Goal: Complete application form: Complete application form

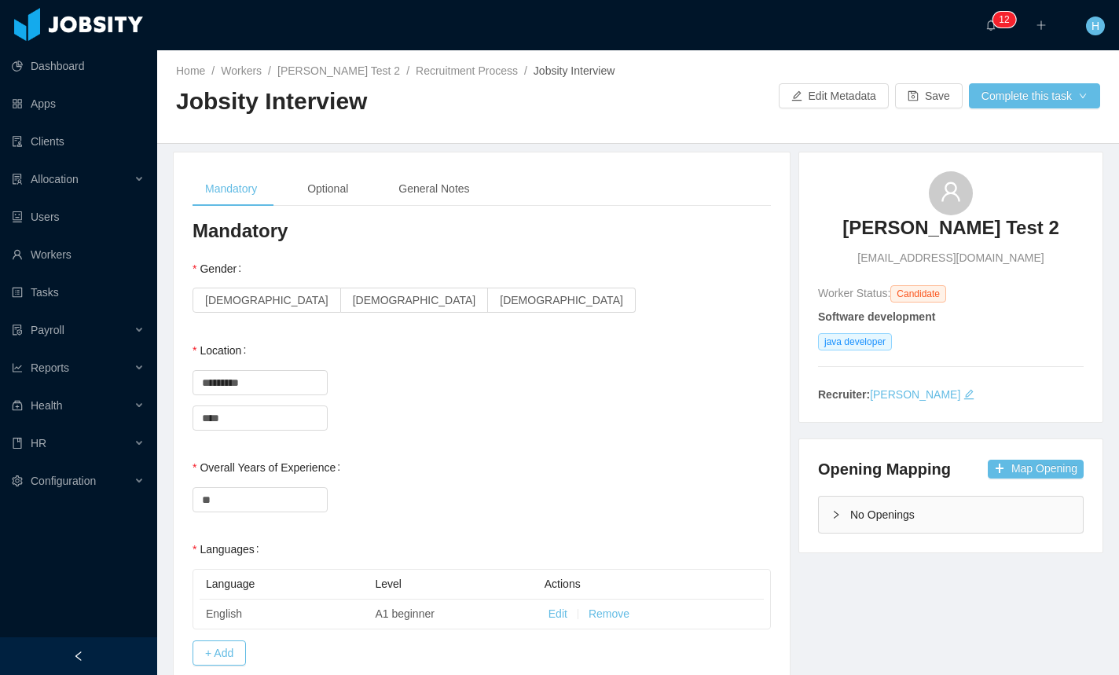
click at [1055, 127] on div "Home / Workers / Hamilton Test 2 / Recruitment Process / Jobsity Interview / Jo…" at bounding box center [638, 97] width 962 height 94
click at [1032, 118] on div "Home / Workers / Hamilton Test 2 / Recruitment Process / Jobsity Interview / Jo…" at bounding box center [638, 97] width 962 height 94
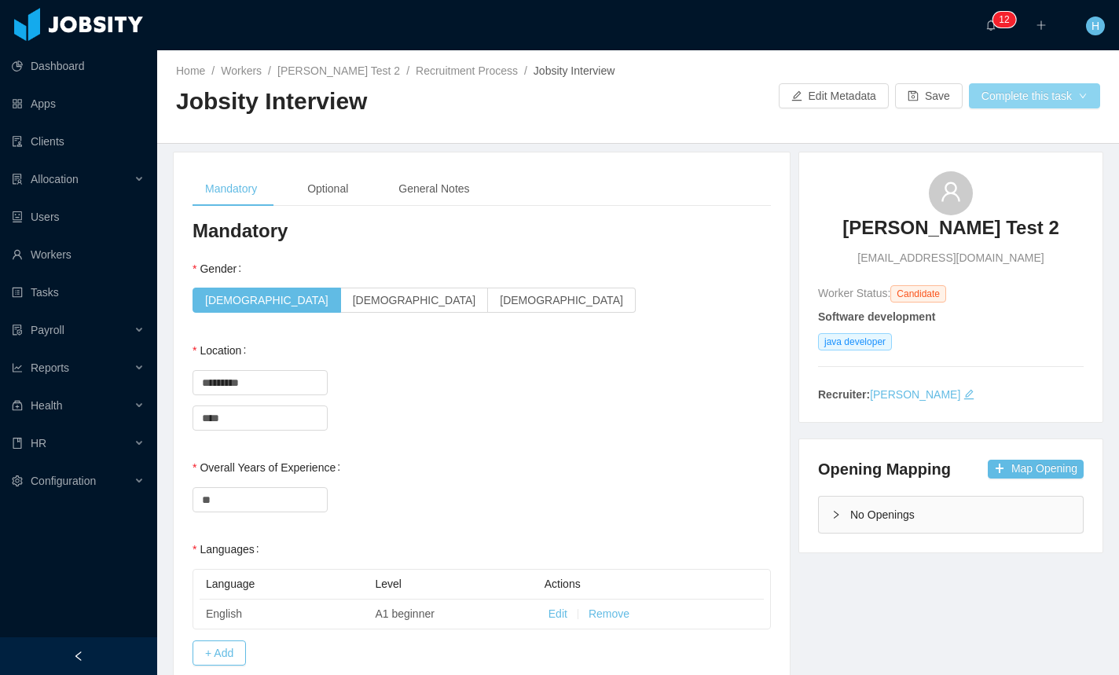
click at [1037, 105] on button "Complete this task" at bounding box center [1034, 95] width 131 height 25
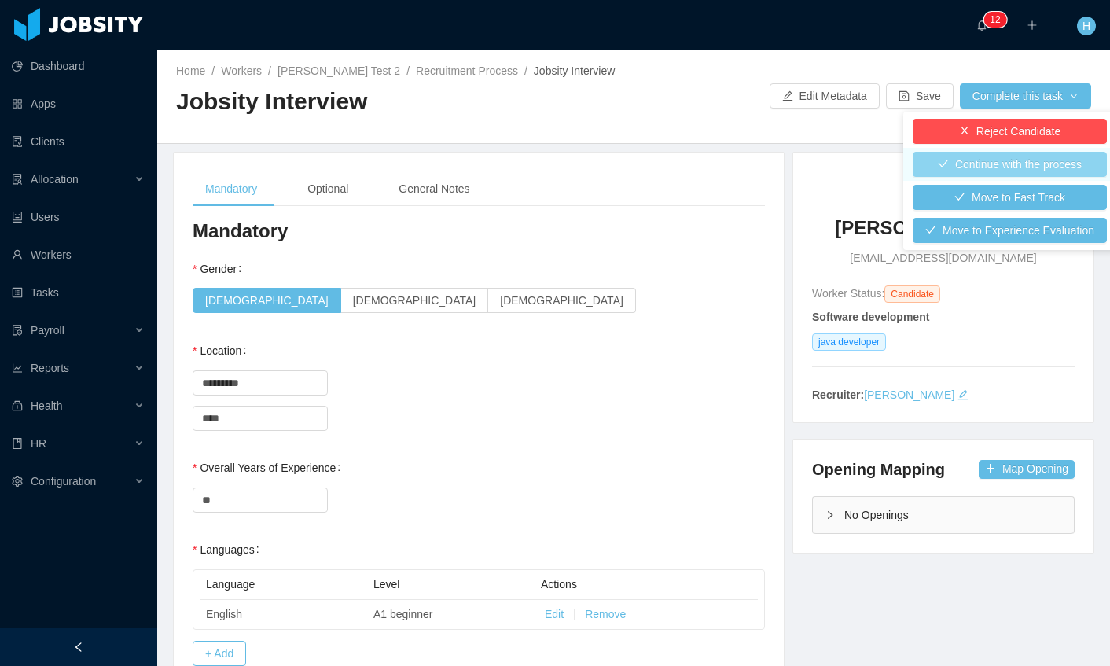
click at [1001, 171] on button "Continue with the process" at bounding box center [1009, 164] width 194 height 25
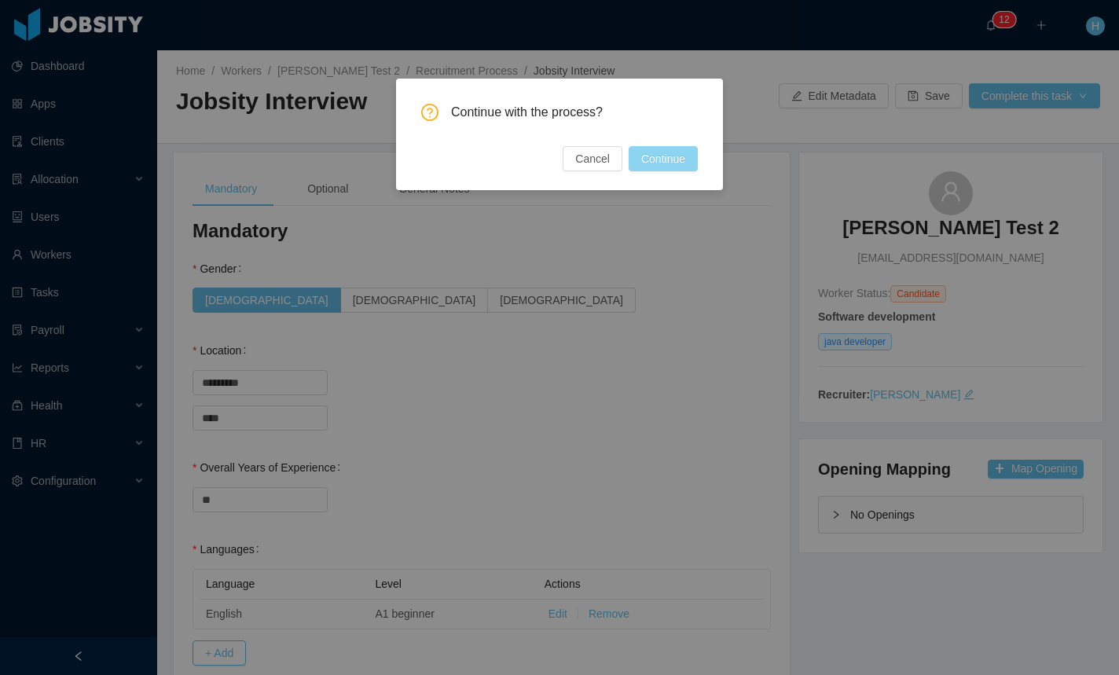
click at [688, 163] on button "Continue" at bounding box center [663, 158] width 69 height 25
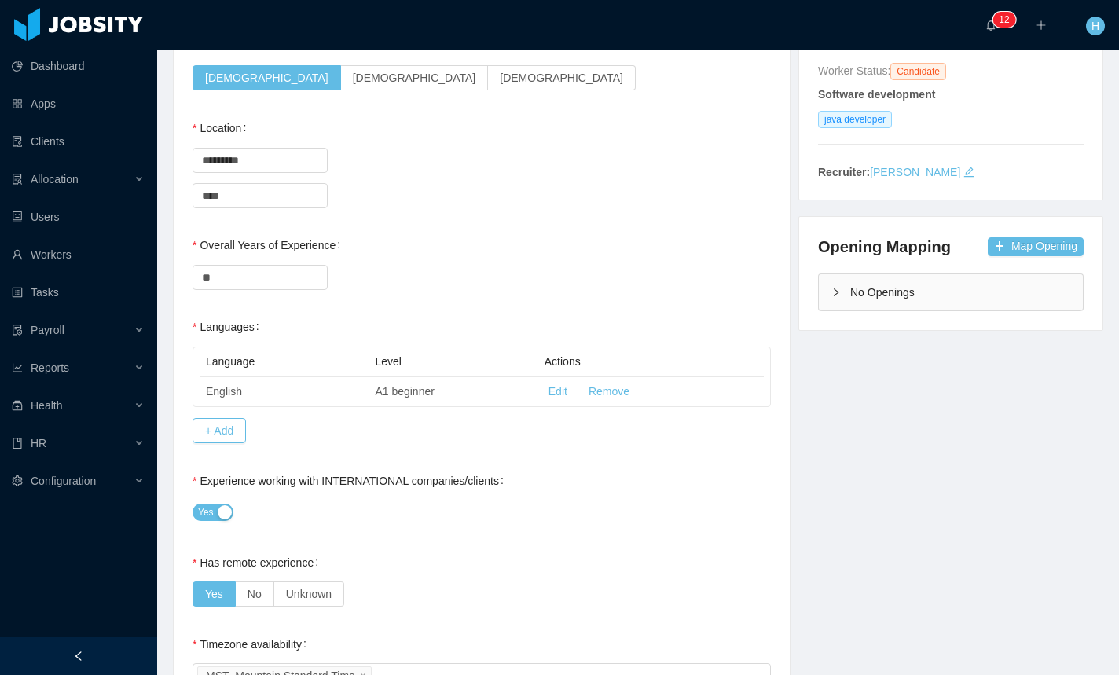
scroll to position [226, 0]
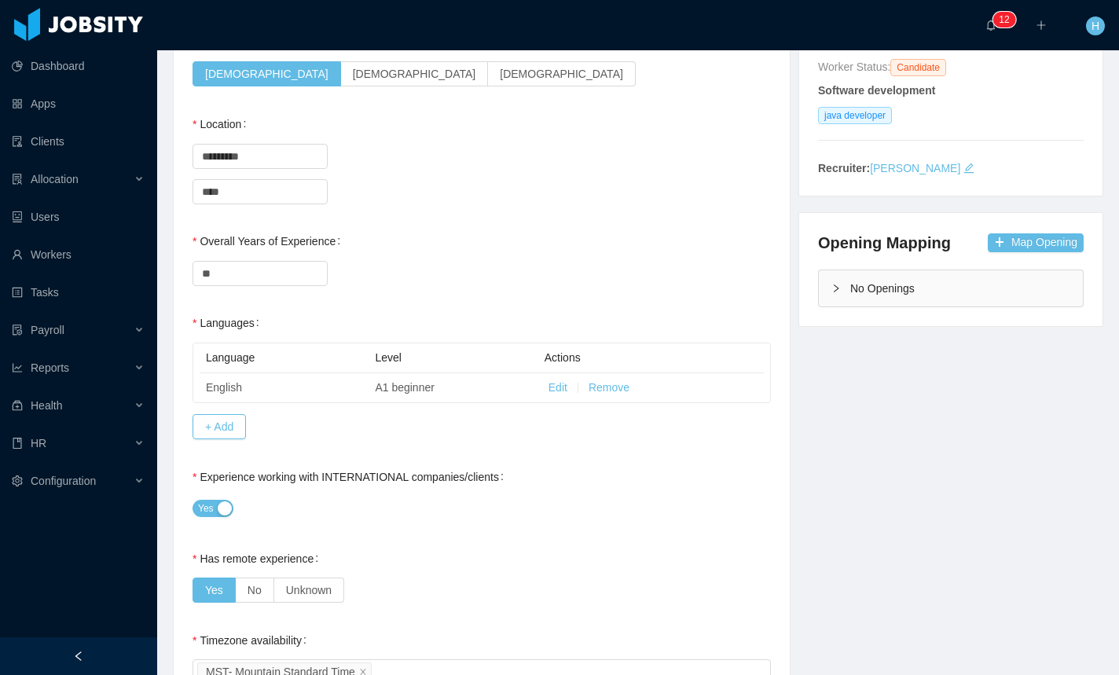
click at [305, 502] on div "Yes" at bounding box center [482, 508] width 578 height 31
click at [710, 572] on div "Has remote experience Yes No Unknown" at bounding box center [482, 574] width 578 height 63
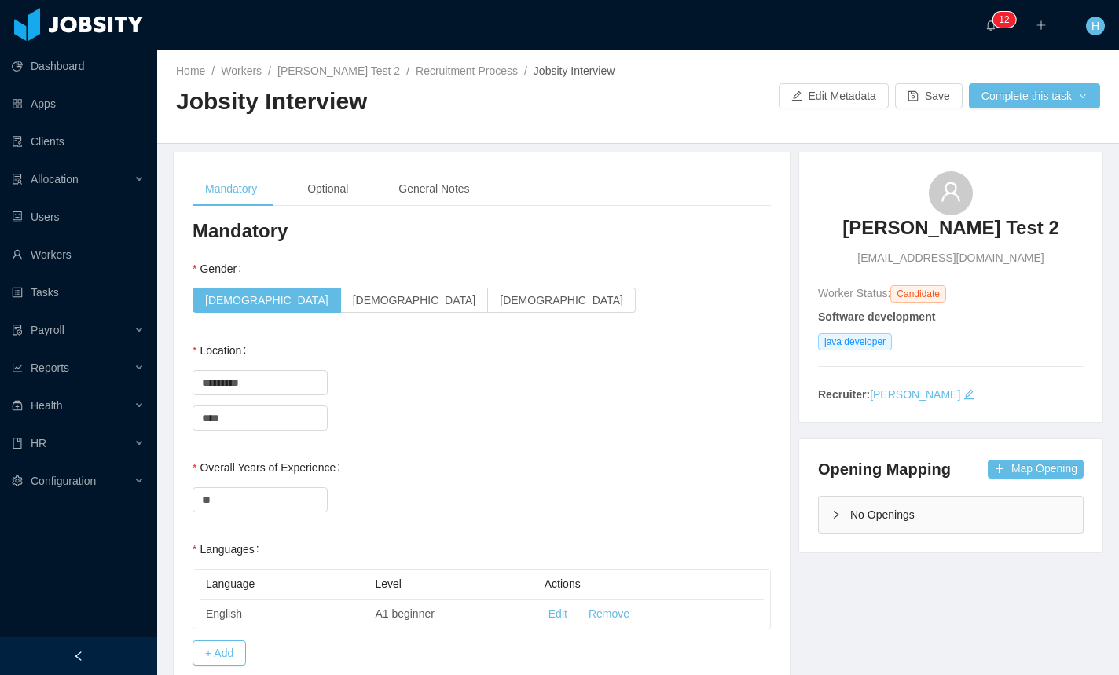
scroll to position [5, 0]
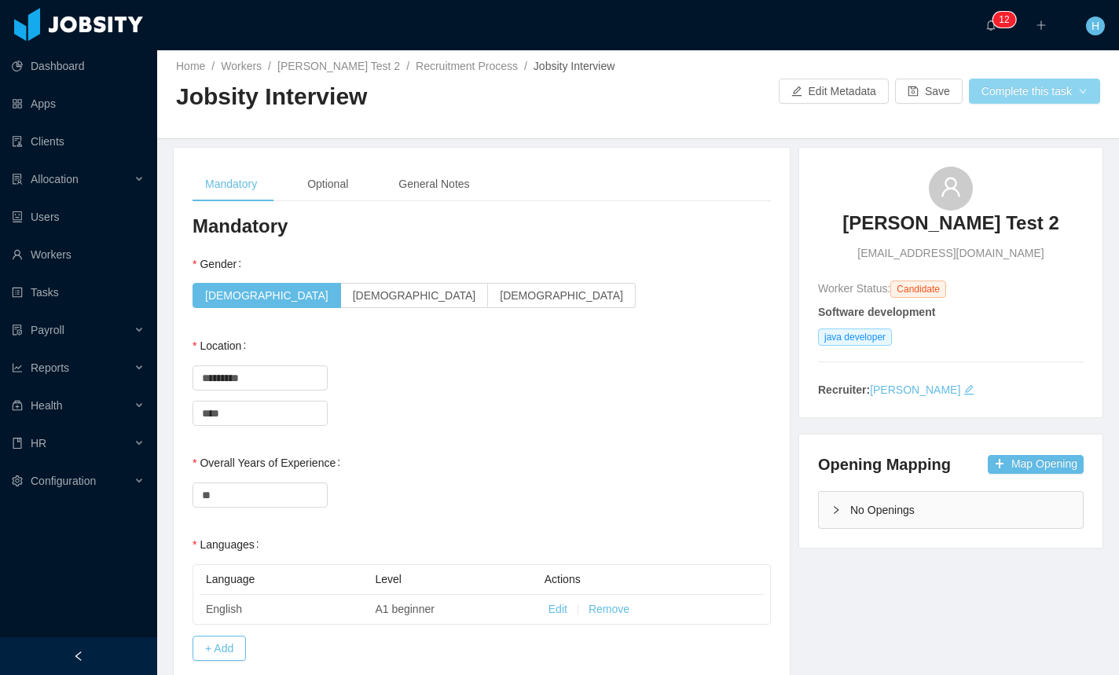
click at [1036, 96] on button "Complete this task" at bounding box center [1034, 91] width 131 height 25
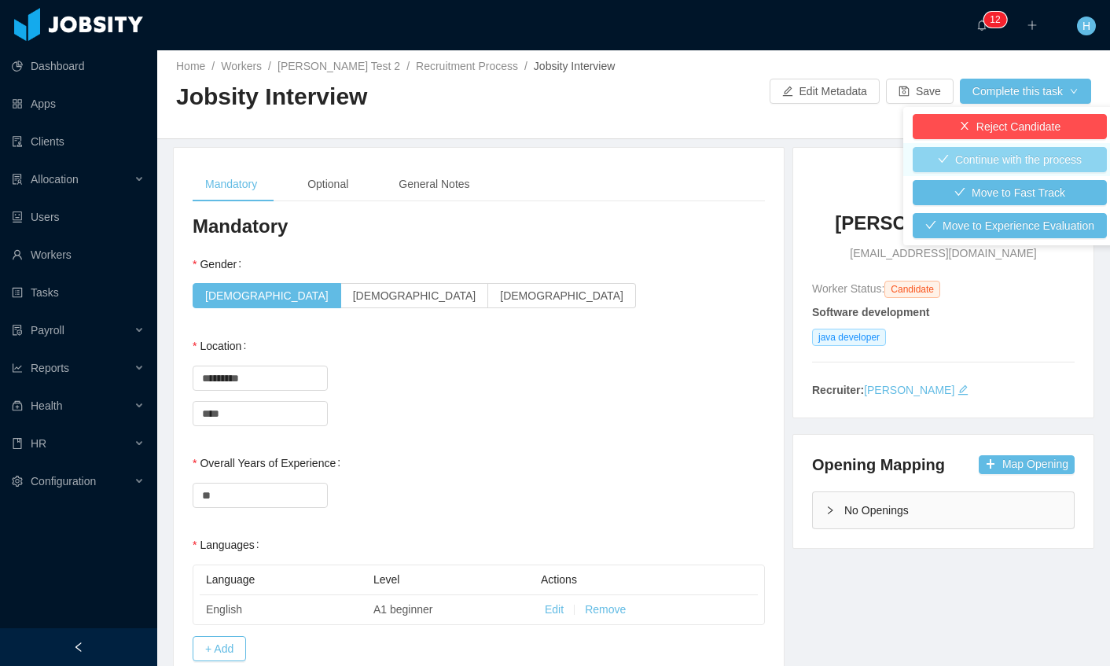
click at [1000, 166] on button "Continue with the process" at bounding box center [1009, 159] width 194 height 25
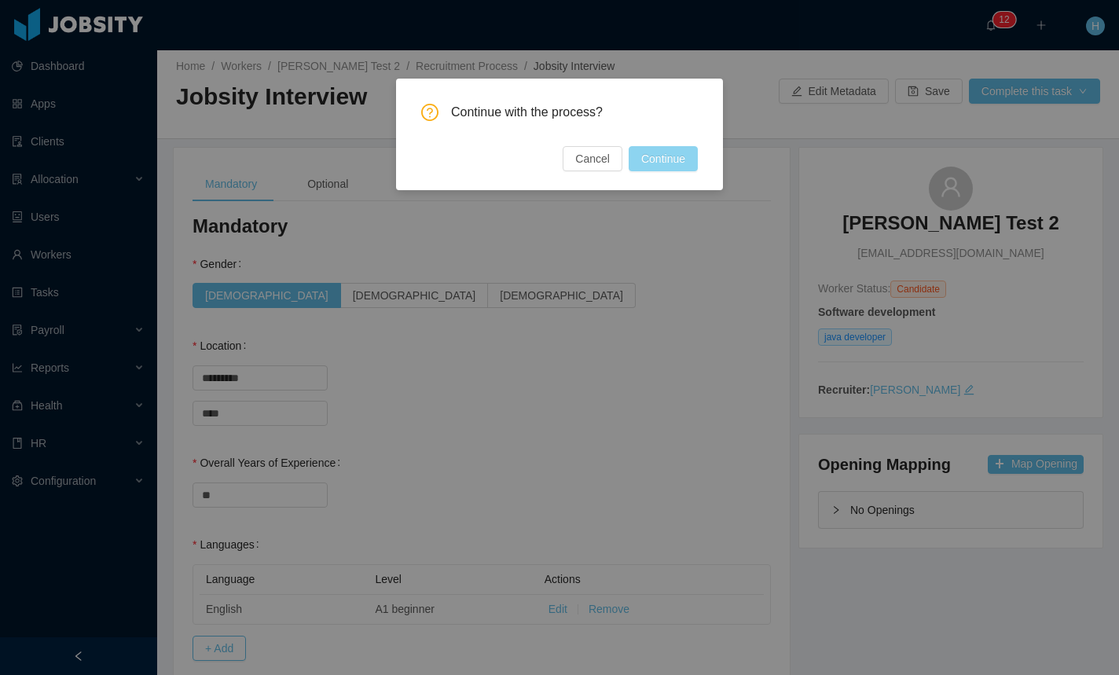
click at [687, 158] on button "Continue" at bounding box center [663, 158] width 69 height 25
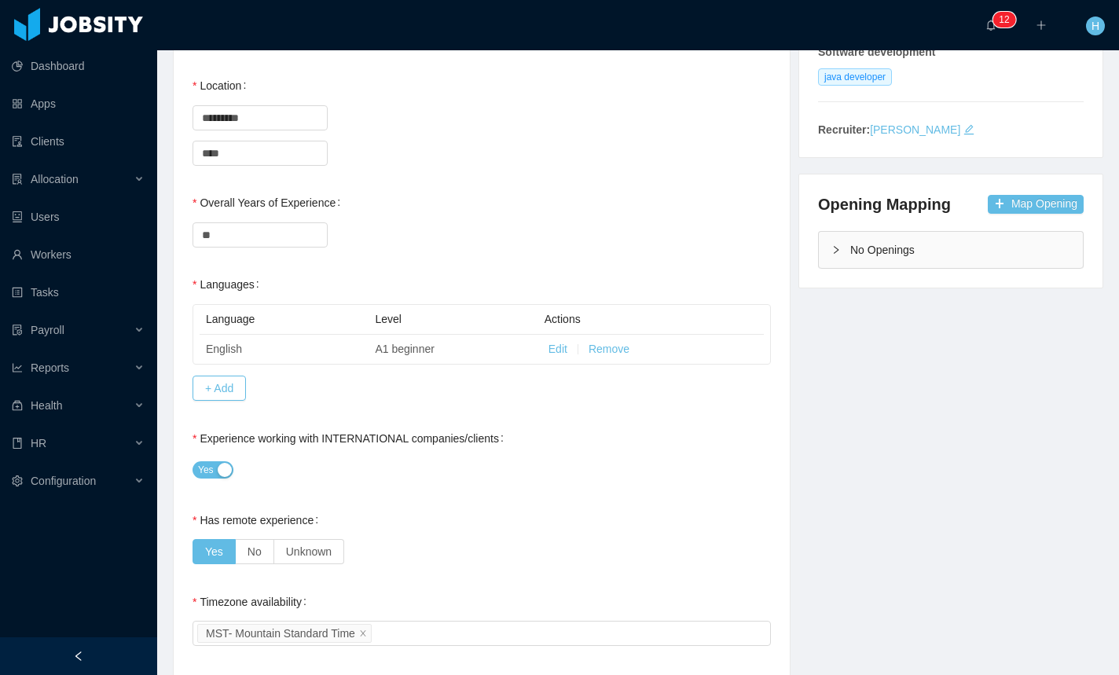
scroll to position [0, 0]
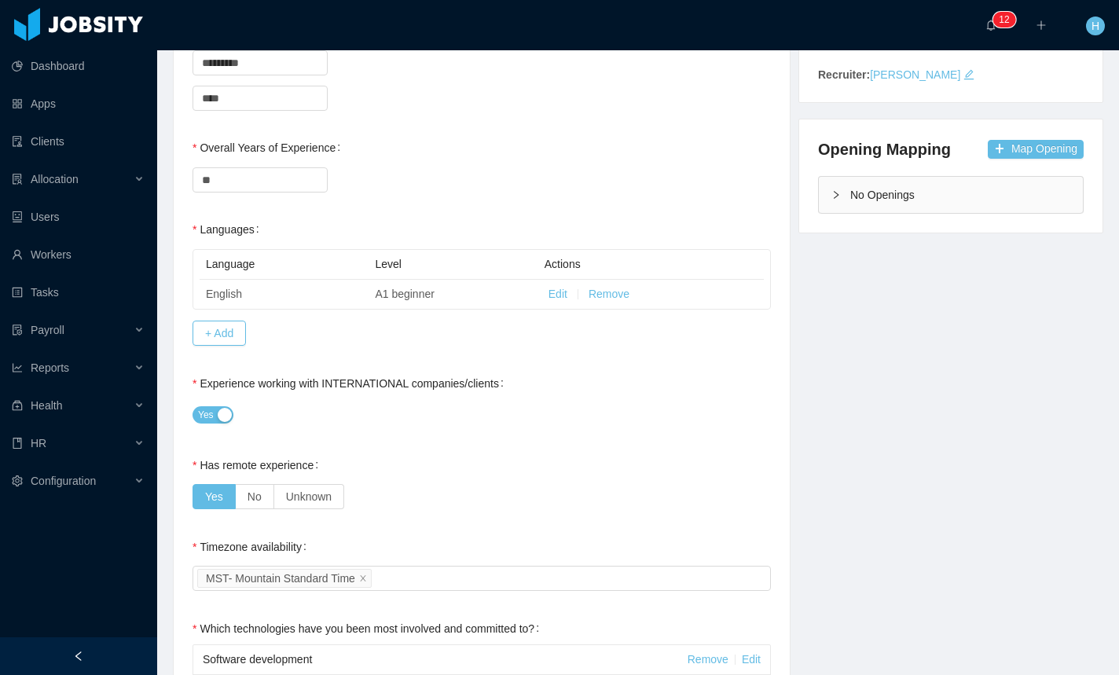
scroll to position [324, 0]
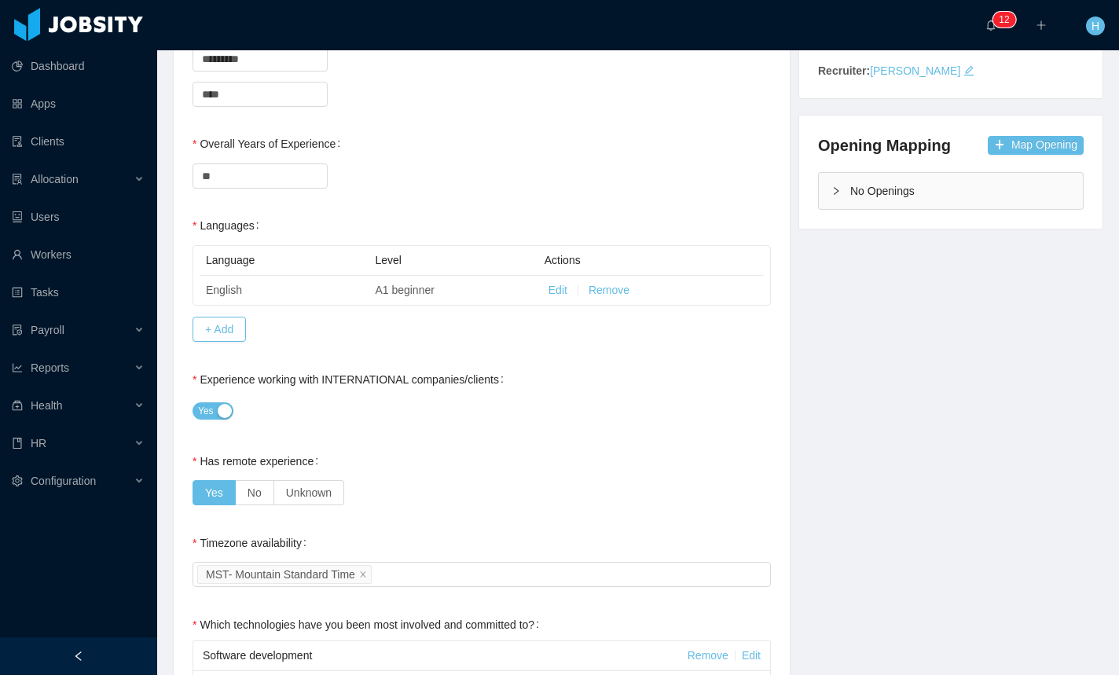
click at [231, 409] on button "Yes" at bounding box center [213, 410] width 41 height 17
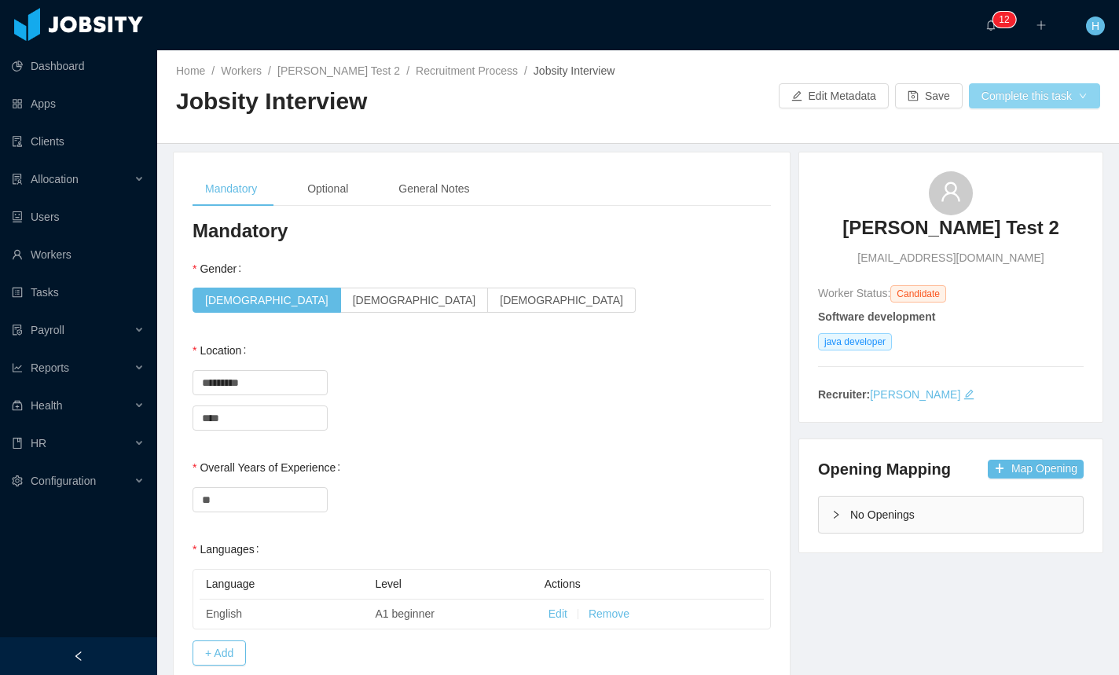
click at [1000, 100] on button "Complete this task" at bounding box center [1034, 95] width 131 height 25
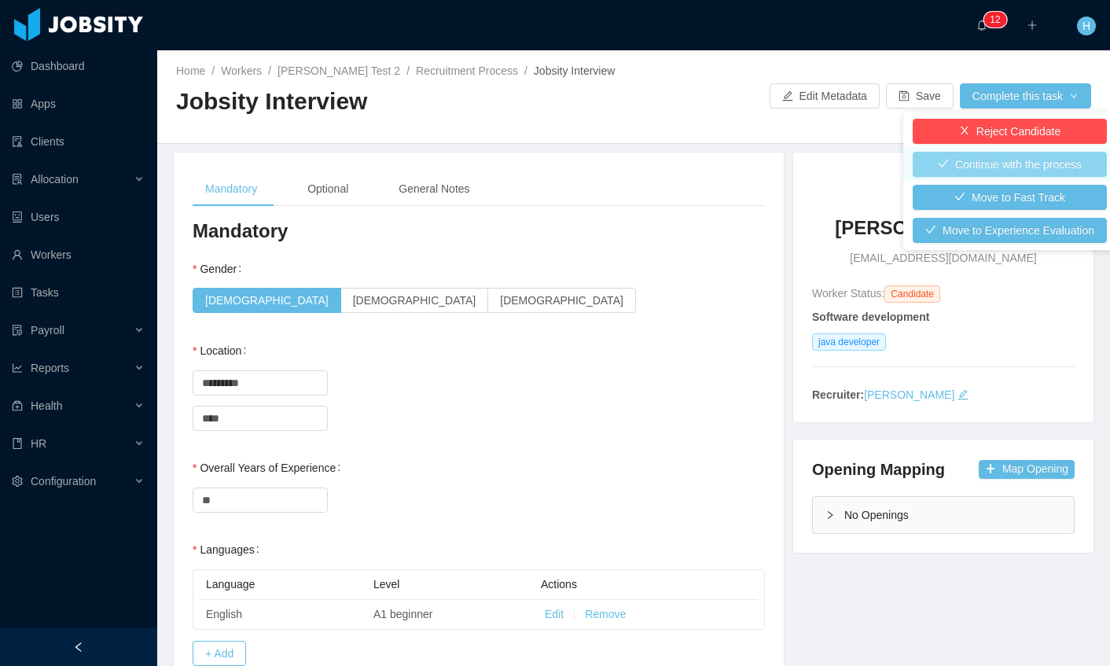
click at [1000, 163] on button "Continue with the process" at bounding box center [1009, 164] width 194 height 25
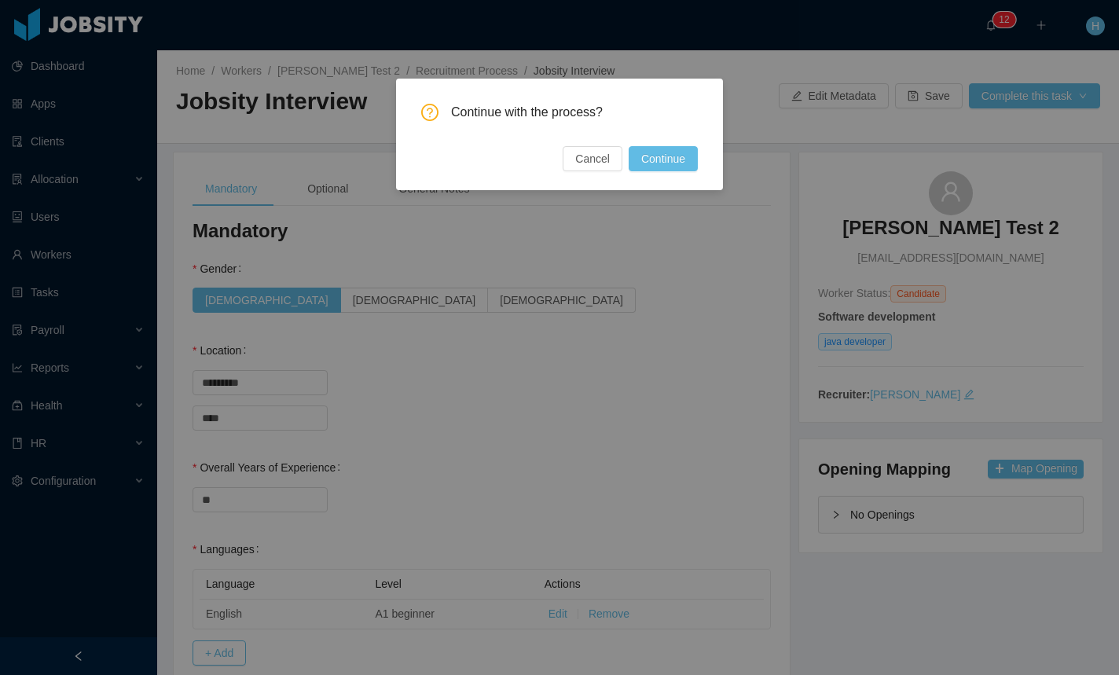
drag, startPoint x: 690, startPoint y: 155, endPoint x: 664, endPoint y: 189, distance: 42.6
click at [690, 155] on button "Continue" at bounding box center [663, 158] width 69 height 25
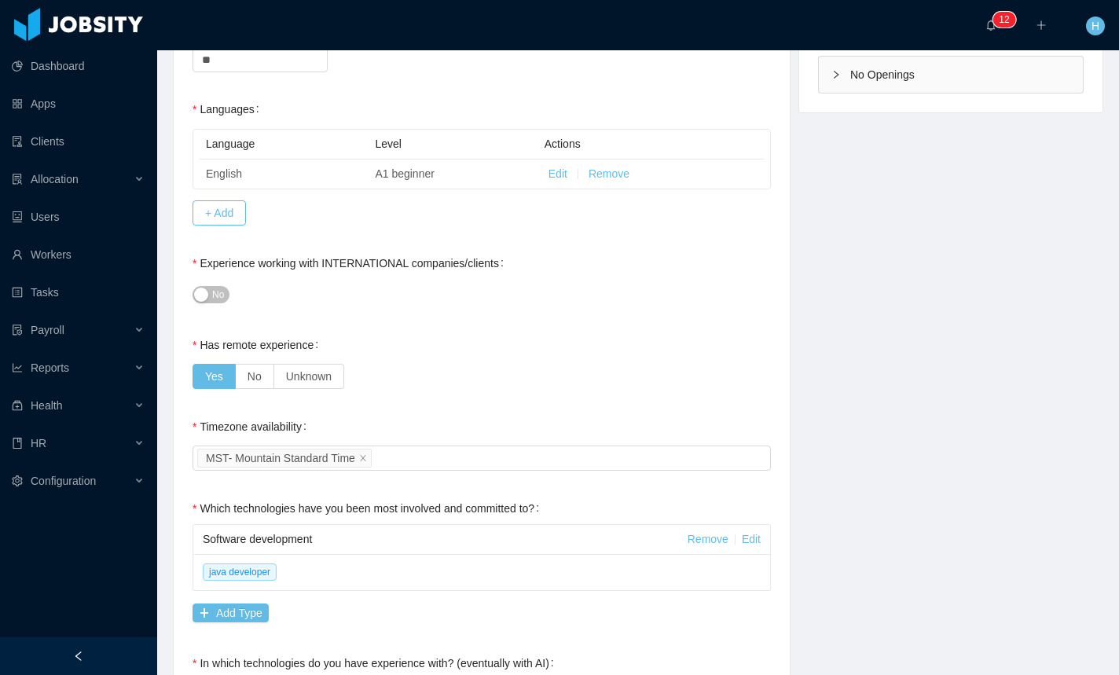
scroll to position [483, 0]
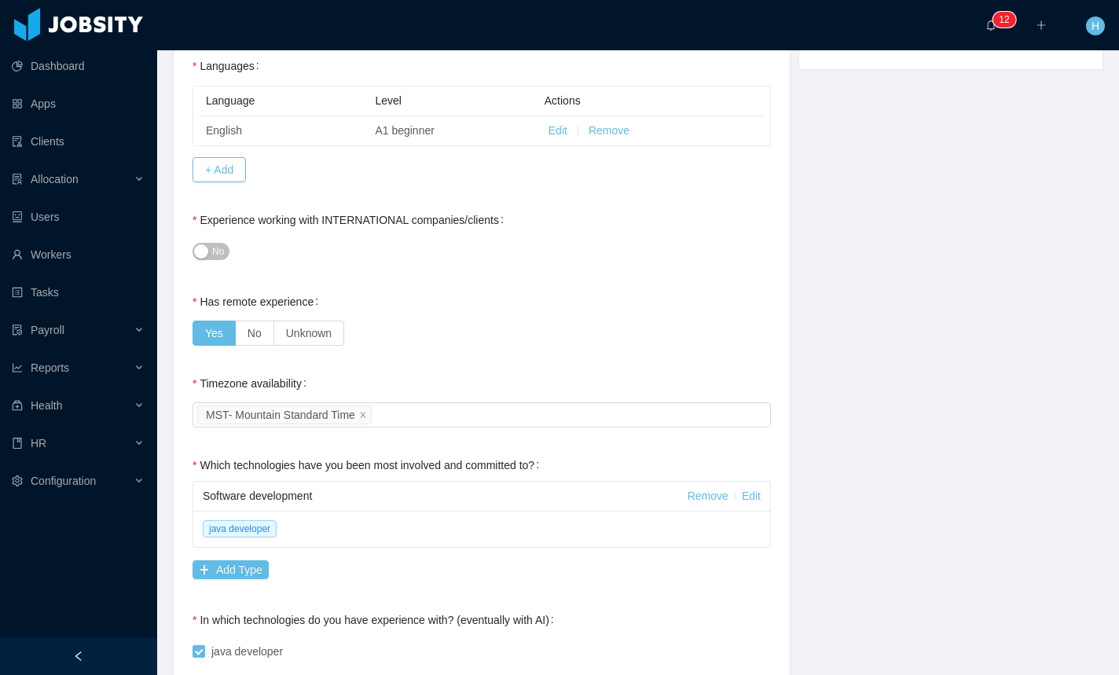
click at [207, 255] on button "No" at bounding box center [211, 251] width 37 height 17
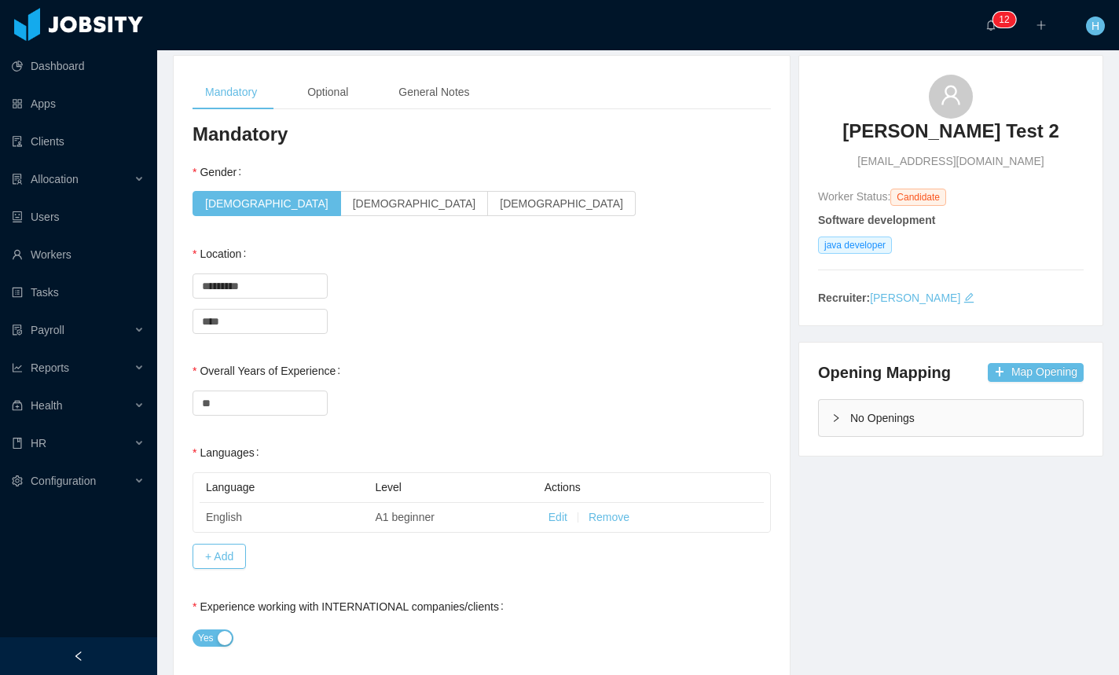
scroll to position [0, 0]
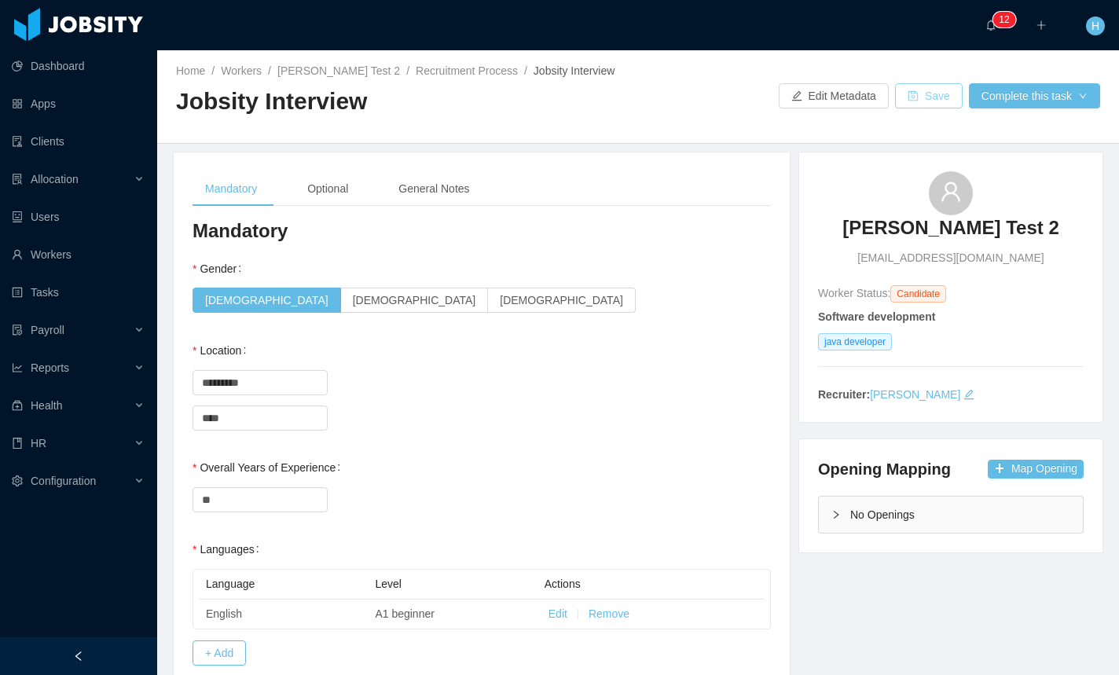
click at [917, 97] on button "Save" at bounding box center [929, 95] width 68 height 25
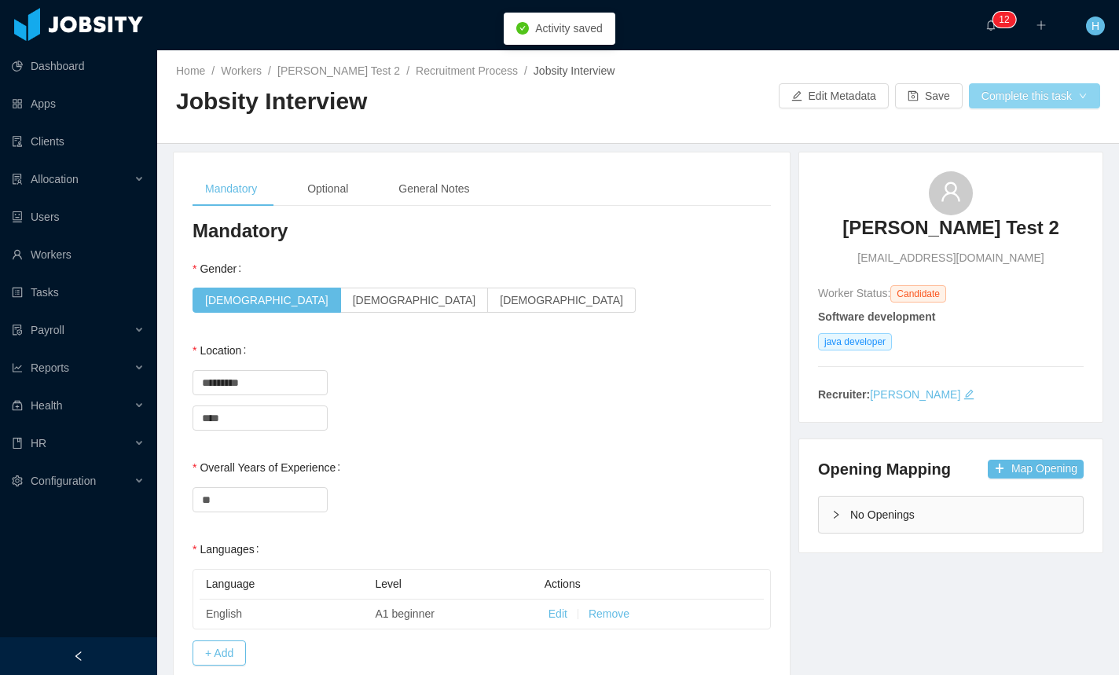
click at [1011, 91] on button "Complete this task" at bounding box center [1034, 95] width 131 height 25
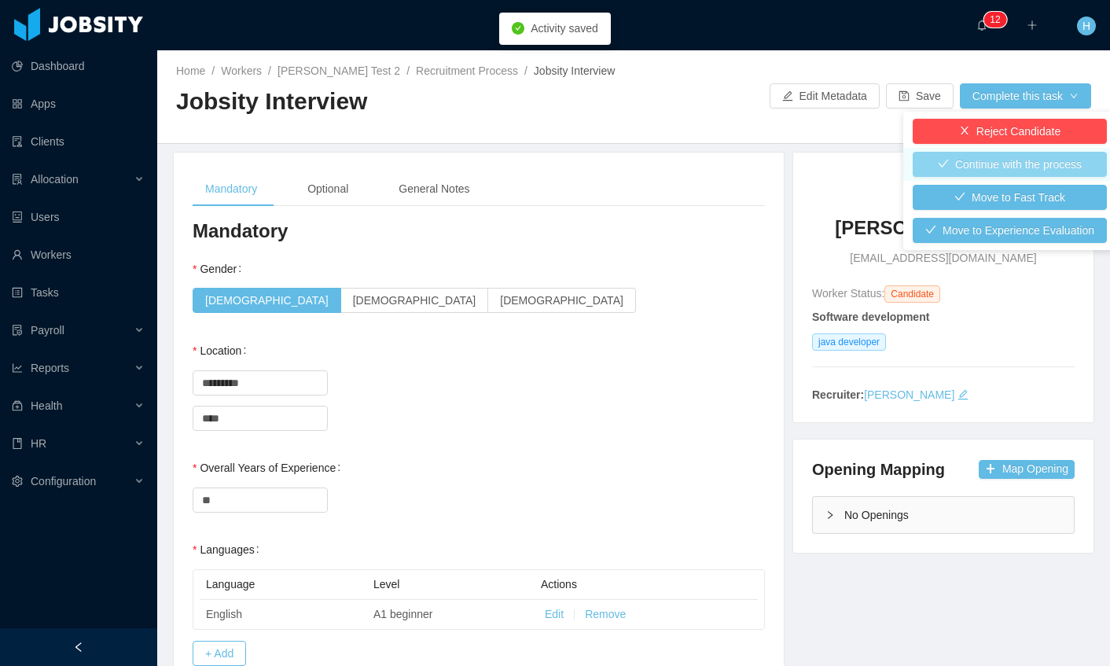
click at [936, 167] on button "Continue with the process" at bounding box center [1009, 164] width 194 height 25
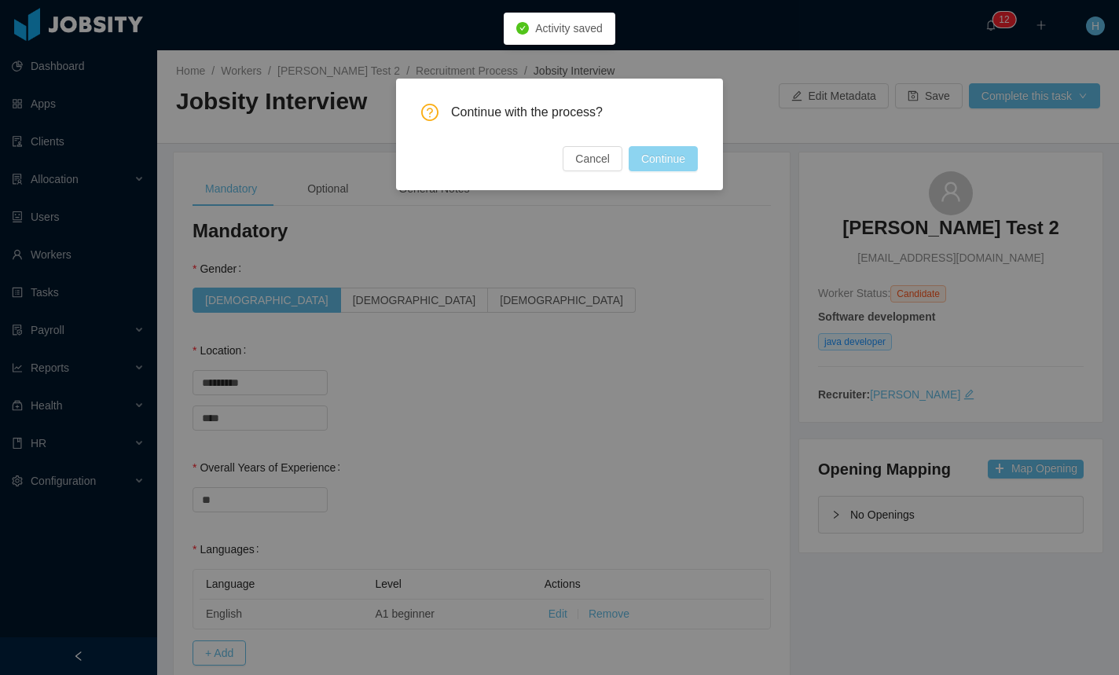
click at [666, 164] on button "Continue" at bounding box center [663, 158] width 69 height 25
